Goal: Information Seeking & Learning: Check status

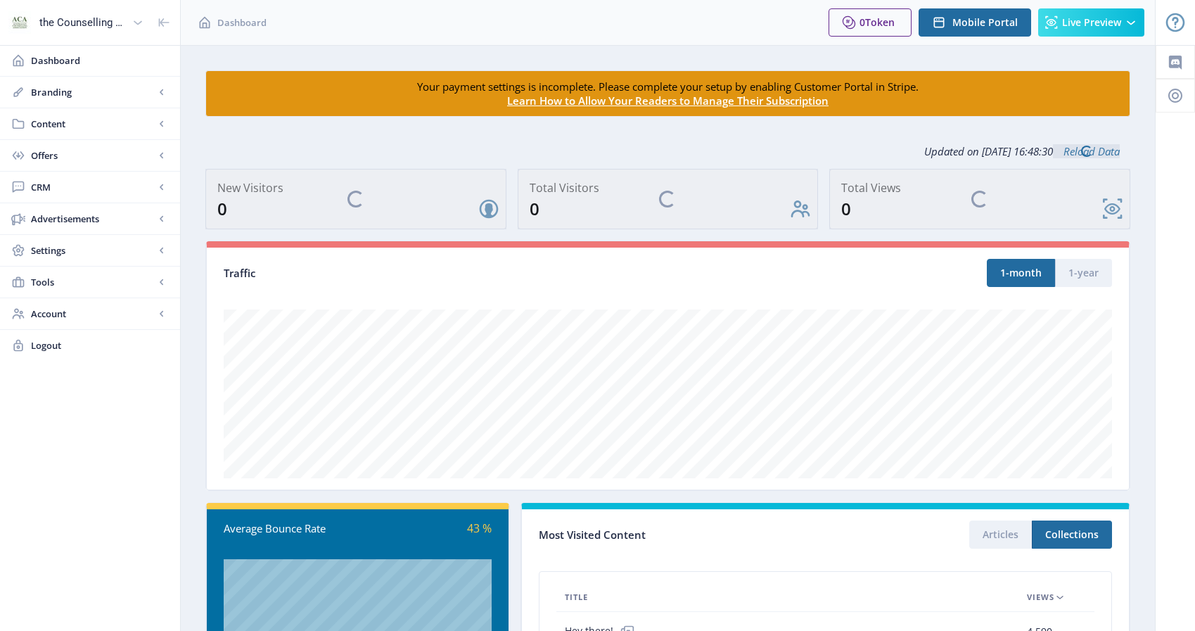
click at [1149, 272] on nb-layout-column "Your payment settings is incomplete. Please complete your setup by enabling Cus…" at bounding box center [668, 492] width 976 height 895
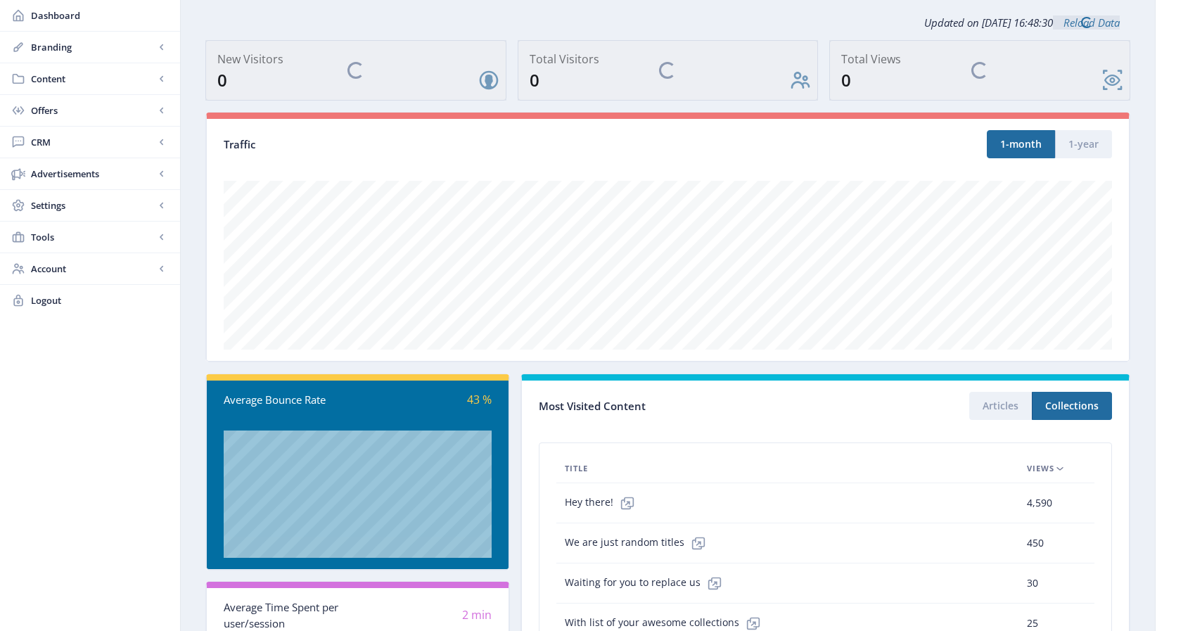
scroll to position [309, 0]
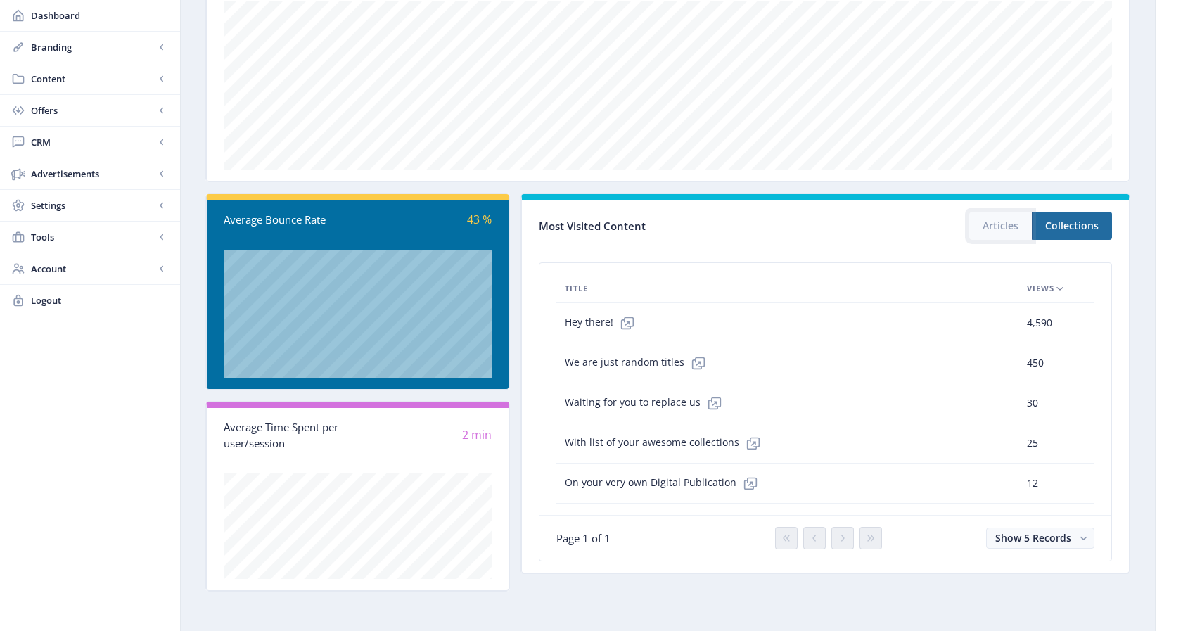
click at [987, 223] on button "Articles" at bounding box center [1000, 226] width 63 height 28
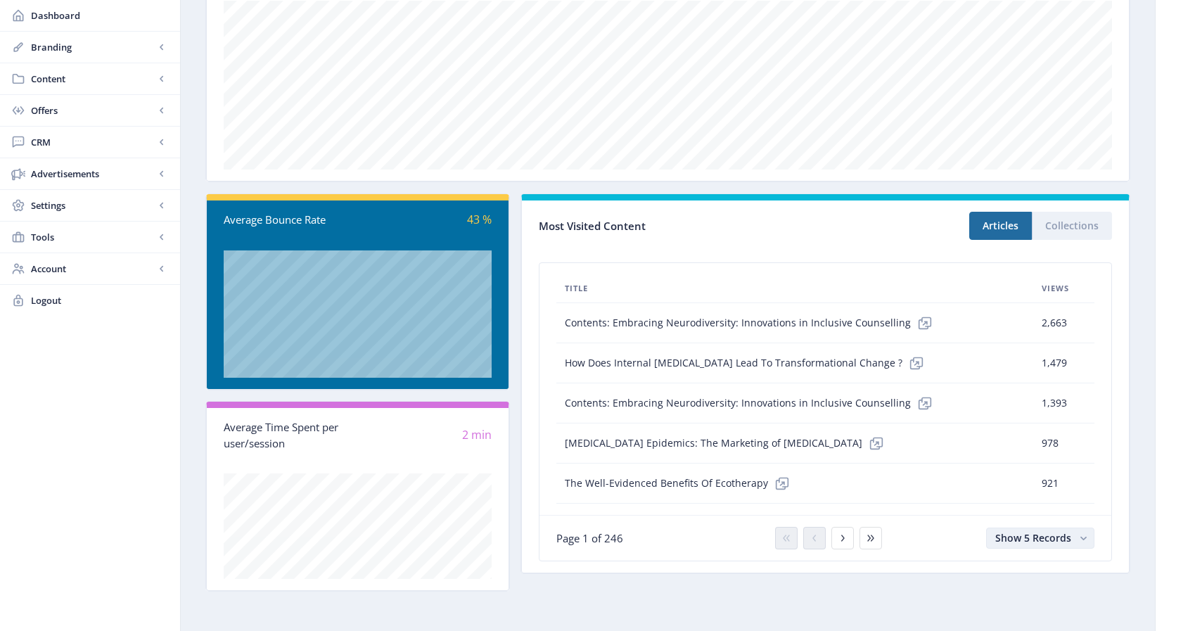
click at [1025, 543] on span "Show 5 Records" at bounding box center [1033, 537] width 76 height 13
click at [1059, 511] on nb-option "Show 25 Records" at bounding box center [1041, 508] width 106 height 25
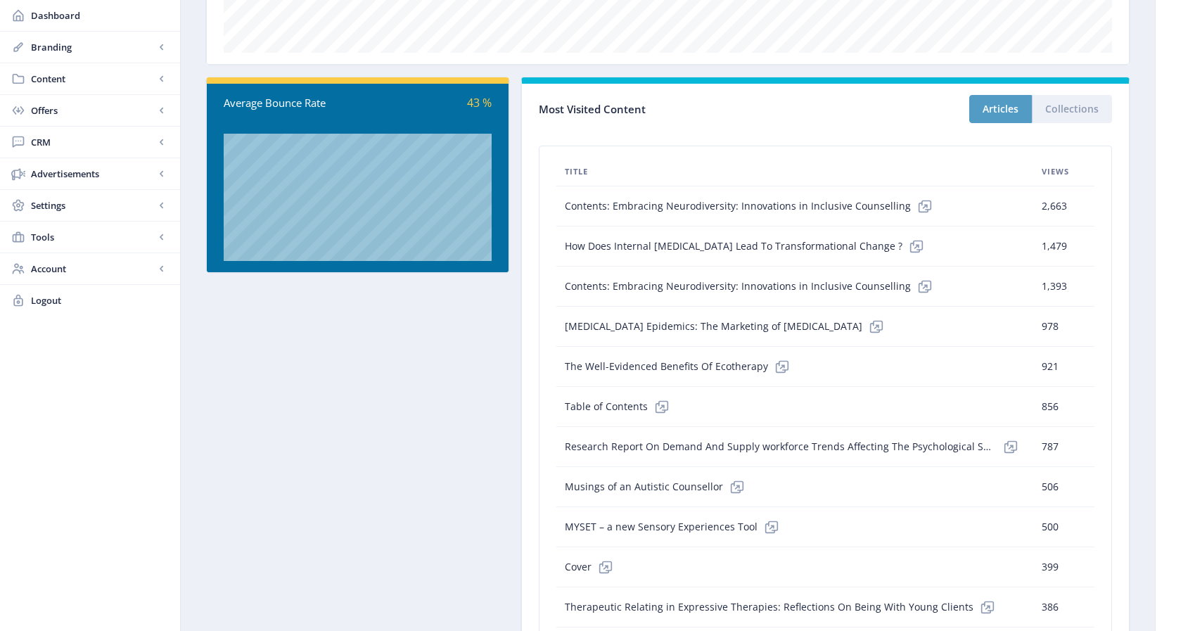
scroll to position [309, 0]
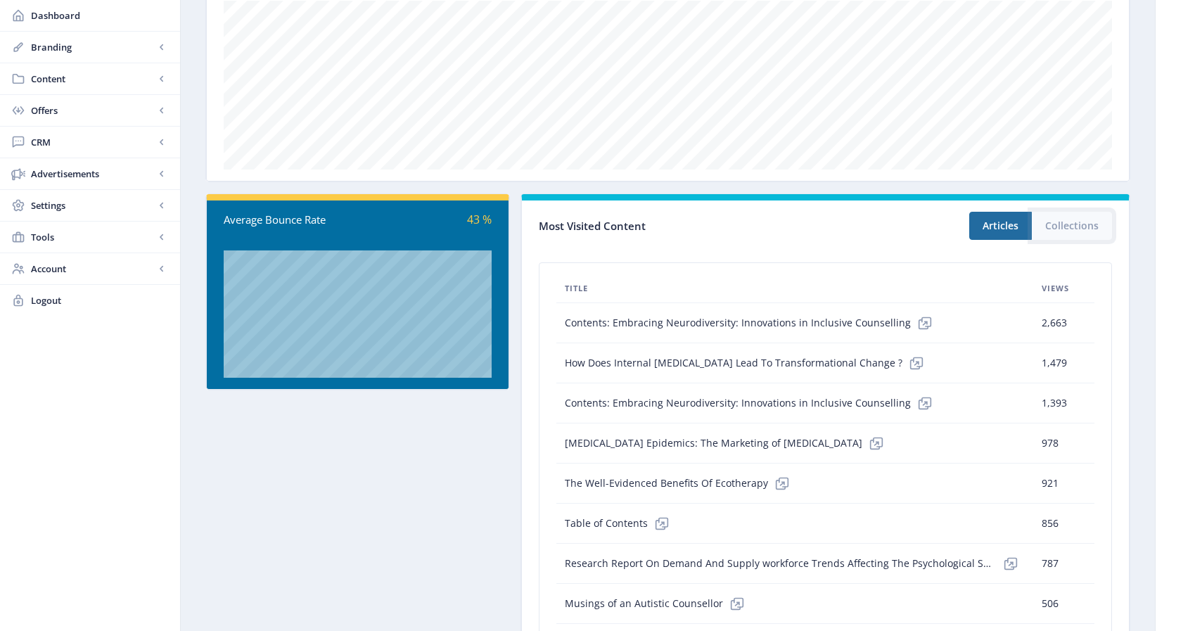
click at [1064, 217] on button "Collections" at bounding box center [1072, 226] width 80 height 28
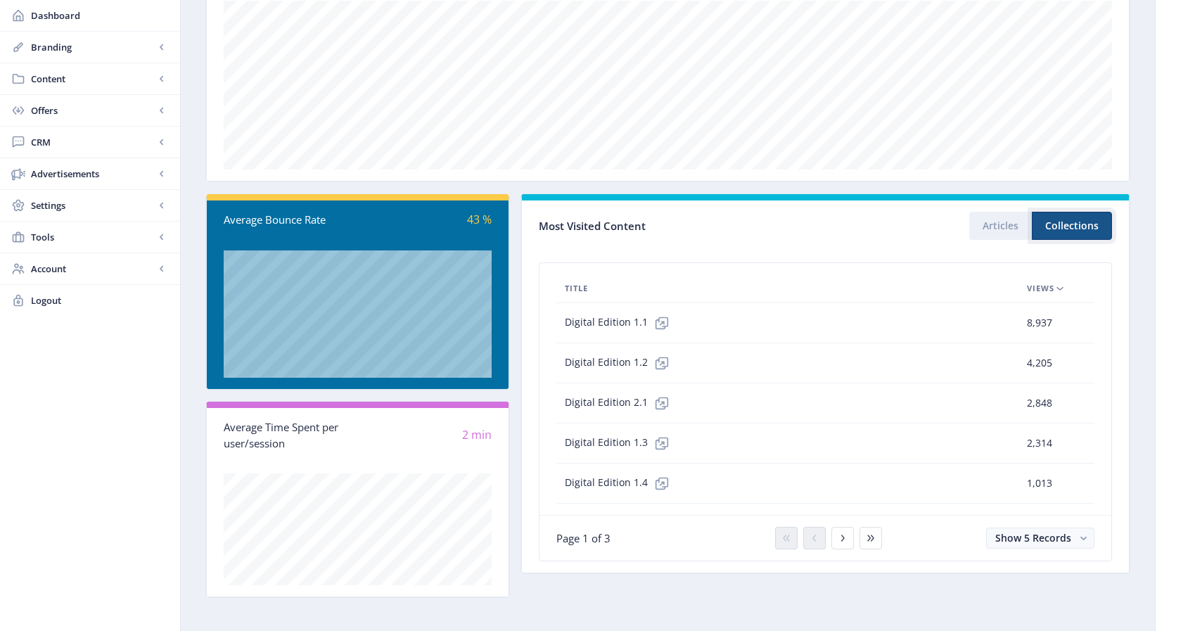
scroll to position [315, 0]
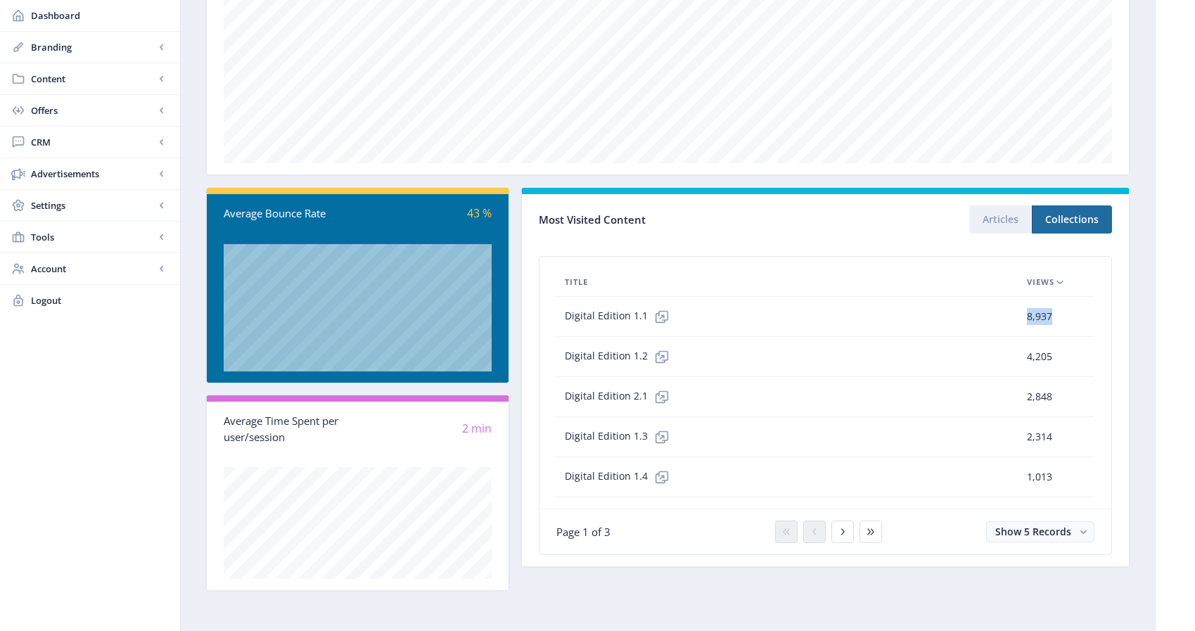
drag, startPoint x: 1071, startPoint y: 321, endPoint x: 1024, endPoint y: 319, distance: 47.2
click at [1024, 319] on td "8,937" at bounding box center [1048, 317] width 59 height 40
click at [957, 317] on div "Digital Edition 1.1" at bounding box center [787, 316] width 445 height 28
drag, startPoint x: 1055, startPoint y: 315, endPoint x: 1028, endPoint y: 321, distance: 28.0
click at [1028, 321] on div "8,937" at bounding box center [1048, 316] width 42 height 17
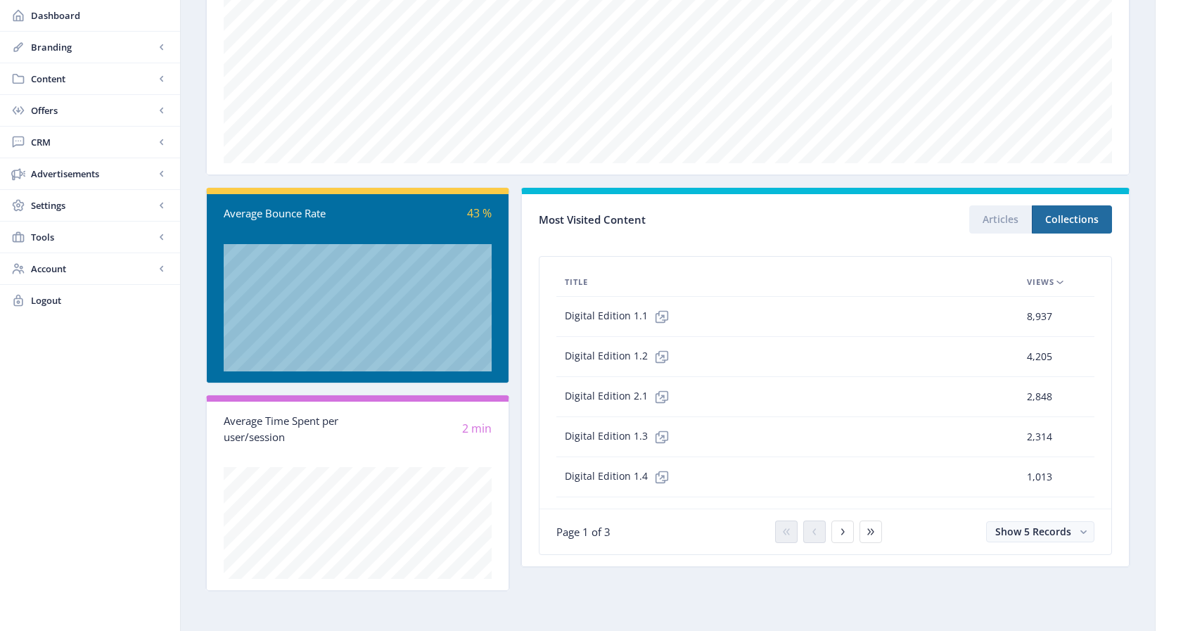
click at [960, 298] on td "Digital Edition 1.1" at bounding box center [787, 317] width 462 height 40
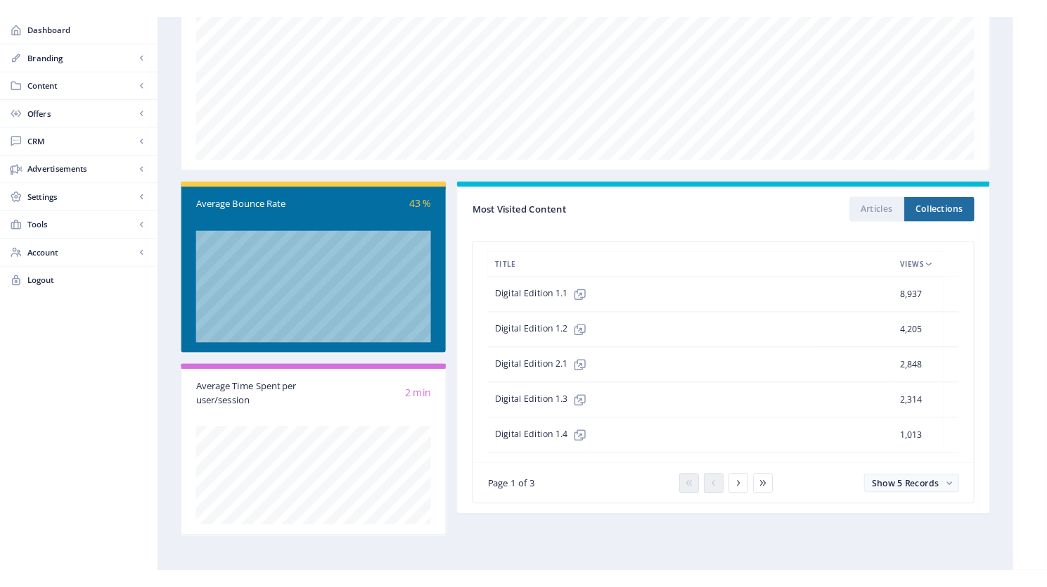
scroll to position [311, 0]
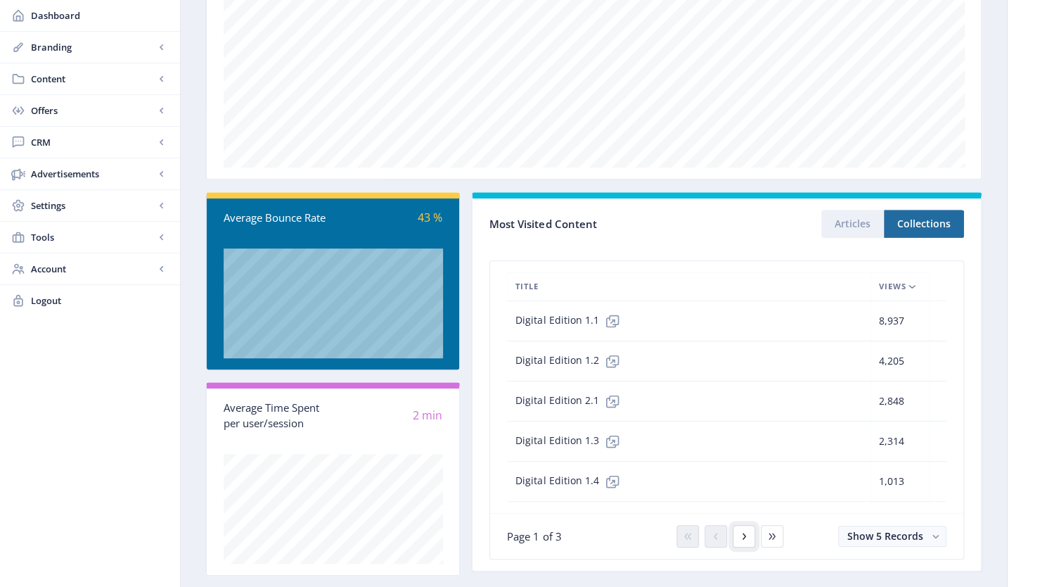
click at [739, 530] on icon at bounding box center [744, 535] width 11 height 11
click at [711, 531] on icon at bounding box center [716, 535] width 11 height 11
drag, startPoint x: 909, startPoint y: 320, endPoint x: 870, endPoint y: 320, distance: 38.7
click at [870, 320] on tr "Digital Edition 1.1 8,937 0 sec" at bounding box center [727, 321] width 440 height 40
click at [916, 320] on div "8,937" at bounding box center [900, 320] width 42 height 17
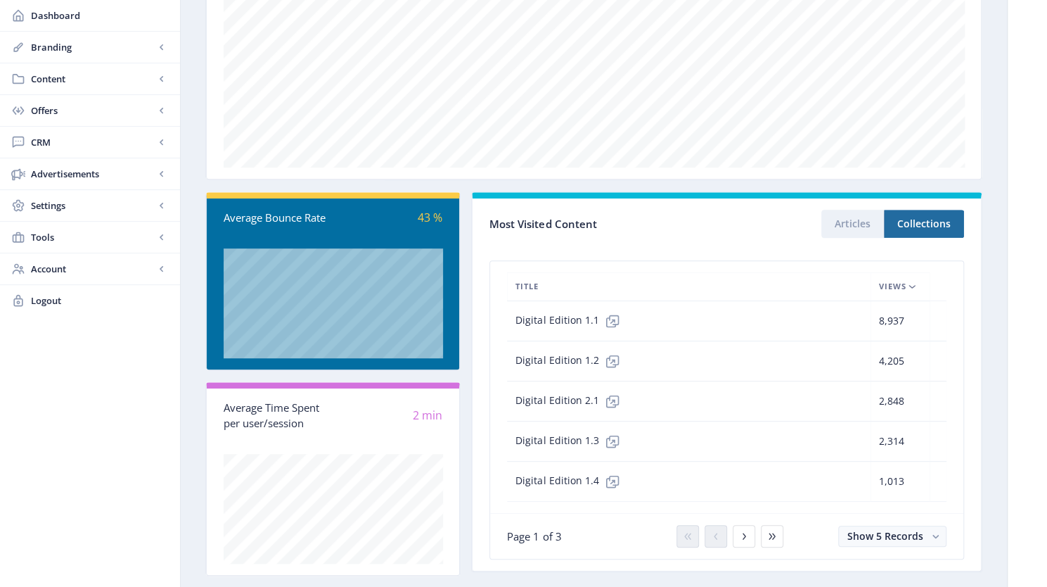
click at [623, 255] on nb-card-body "Title Views Digital Edition 1.1 8,937 0 sec Digital Edition 1.2 4,205 0 sec Dig…" at bounding box center [727, 409] width 509 height 321
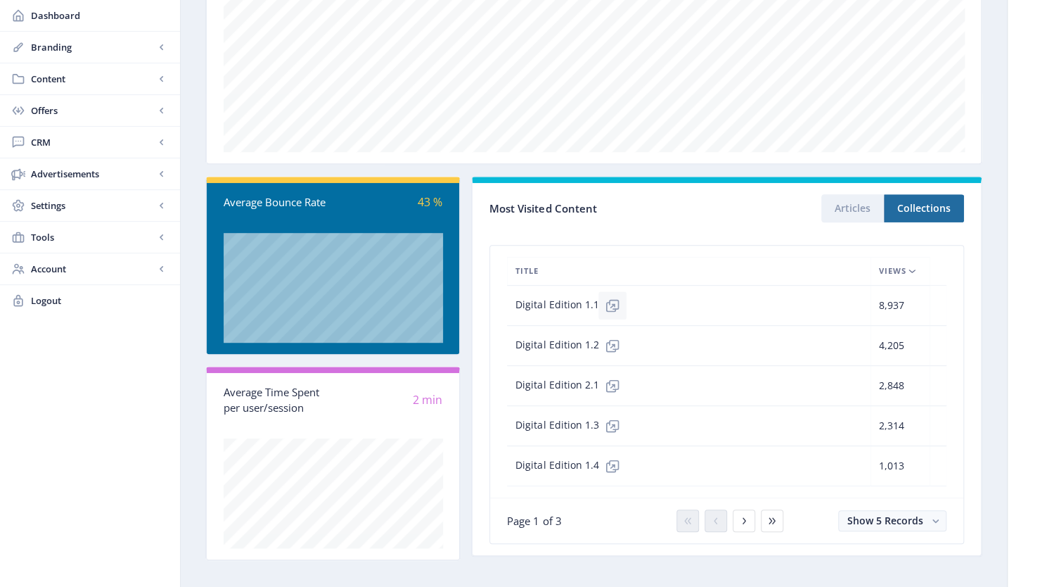
scroll to position [335, 0]
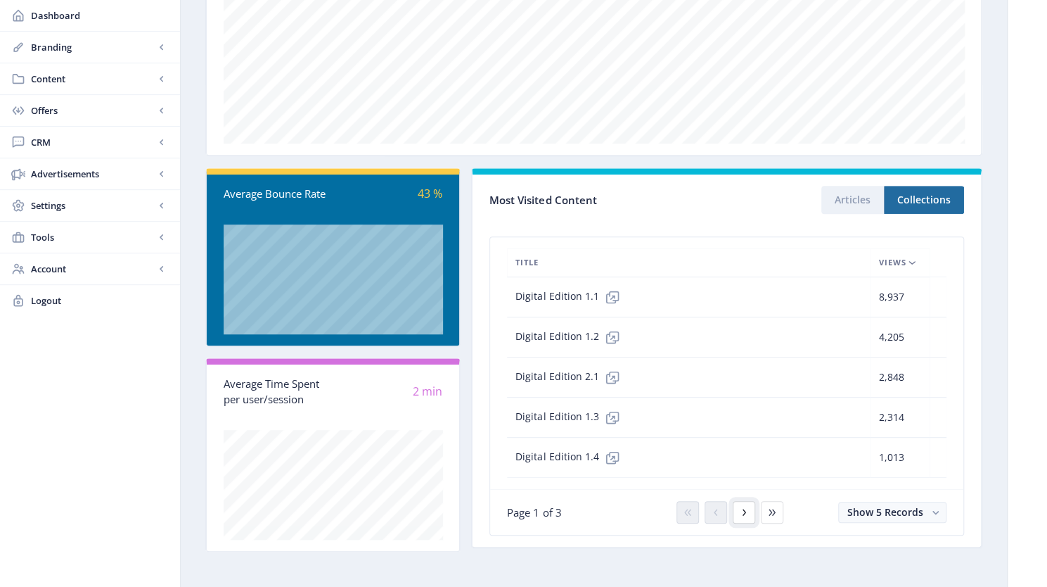
click at [752, 506] on button at bounding box center [744, 512] width 23 height 23
click at [722, 506] on button at bounding box center [716, 512] width 23 height 23
drag, startPoint x: 906, startPoint y: 330, endPoint x: 876, endPoint y: 331, distance: 30.3
click at [876, 331] on td "4,205" at bounding box center [900, 337] width 59 height 40
click at [767, 333] on div "Digital Edition 1.2" at bounding box center [689, 337] width 347 height 28
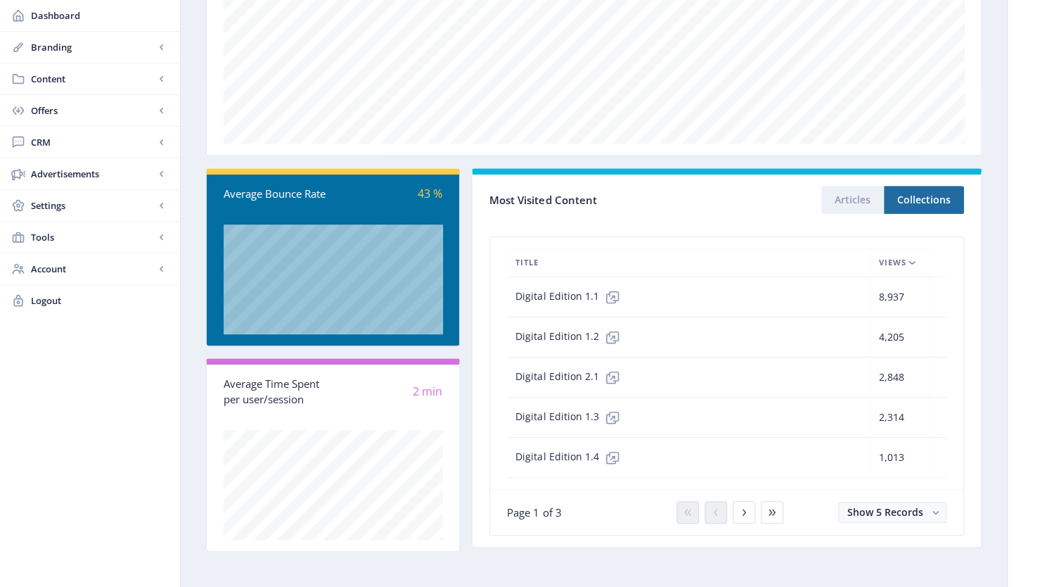
click at [911, 340] on div "4,205" at bounding box center [900, 337] width 42 height 17
drag, startPoint x: 909, startPoint y: 324, endPoint x: 874, endPoint y: 324, distance: 34.5
click at [874, 324] on td "4,205" at bounding box center [900, 337] width 59 height 40
click at [746, 336] on div "Digital Edition 1.2" at bounding box center [689, 337] width 347 height 28
